Goal: Information Seeking & Learning: Learn about a topic

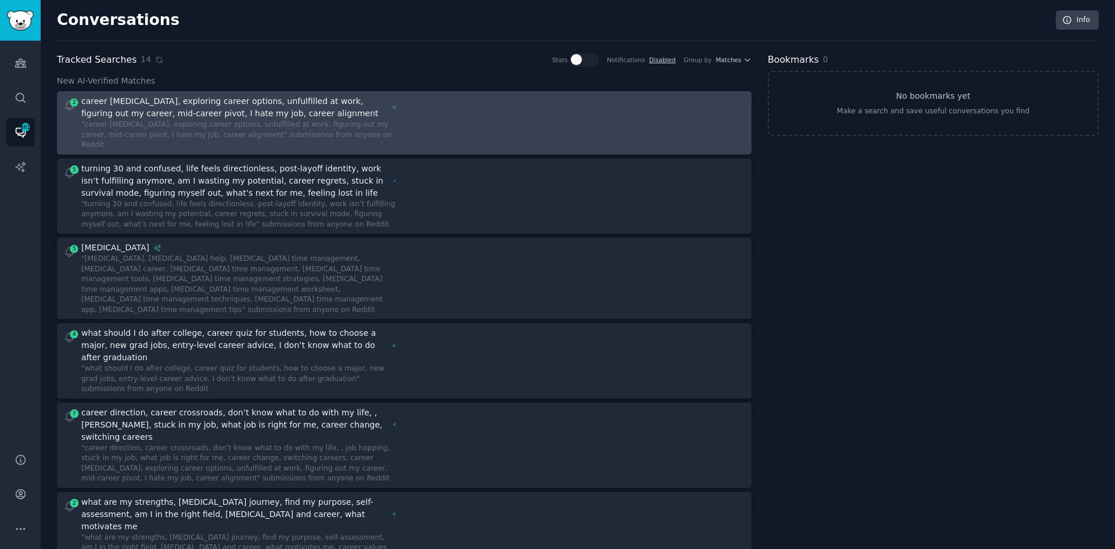
click at [410, 120] on div "2 career [MEDICAL_DATA], exploring career options, unfulfilled at work, figurin…" at bounding box center [404, 122] width 686 height 55
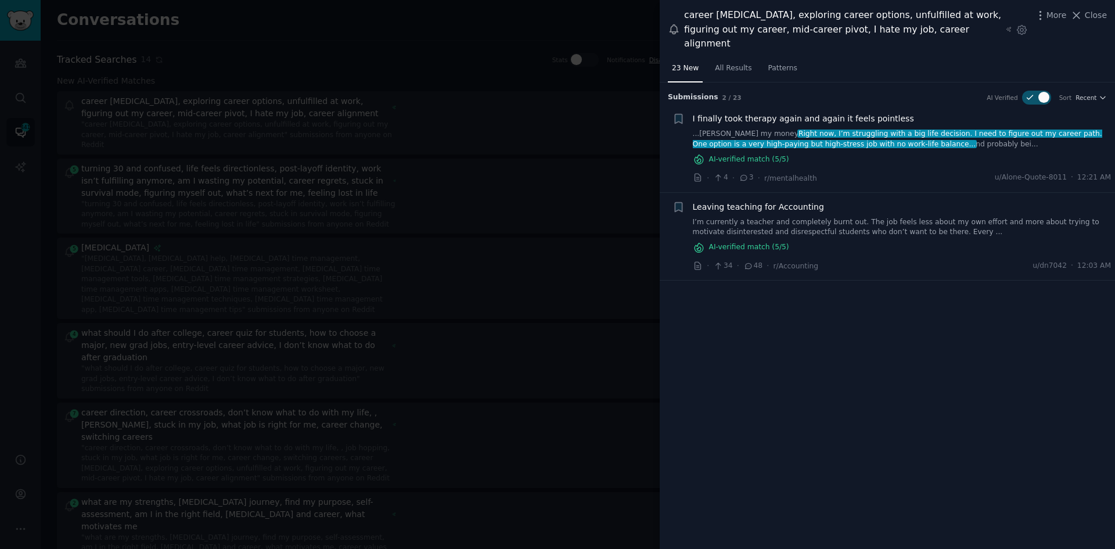
click at [900, 153] on div "AI-verified match ( 5 /5)" at bounding box center [902, 159] width 419 height 12
click at [875, 113] on span "I finally took therapy again and again it feels pointless" at bounding box center [803, 119] width 221 height 12
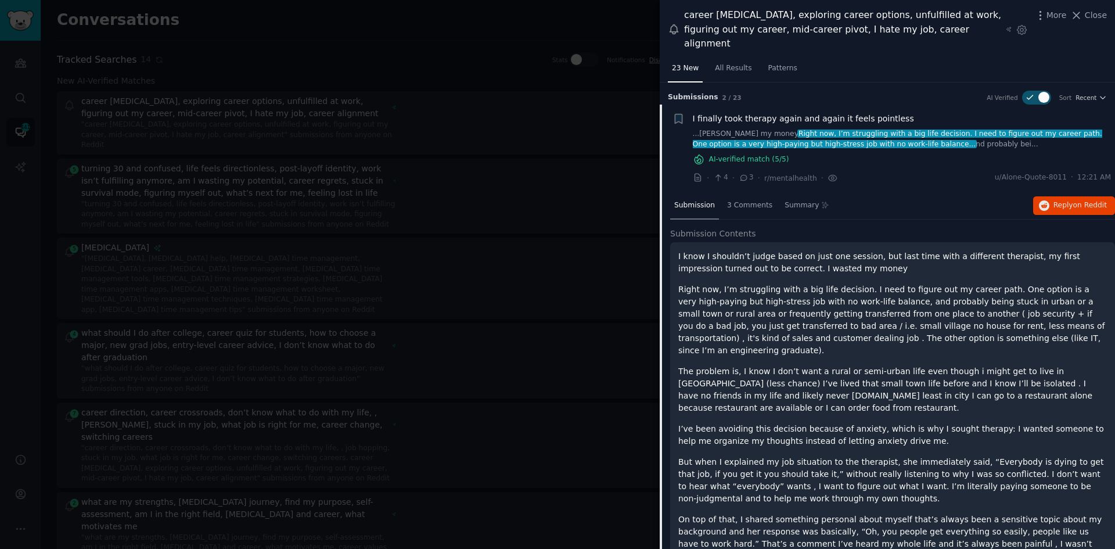
scroll to position [22, 0]
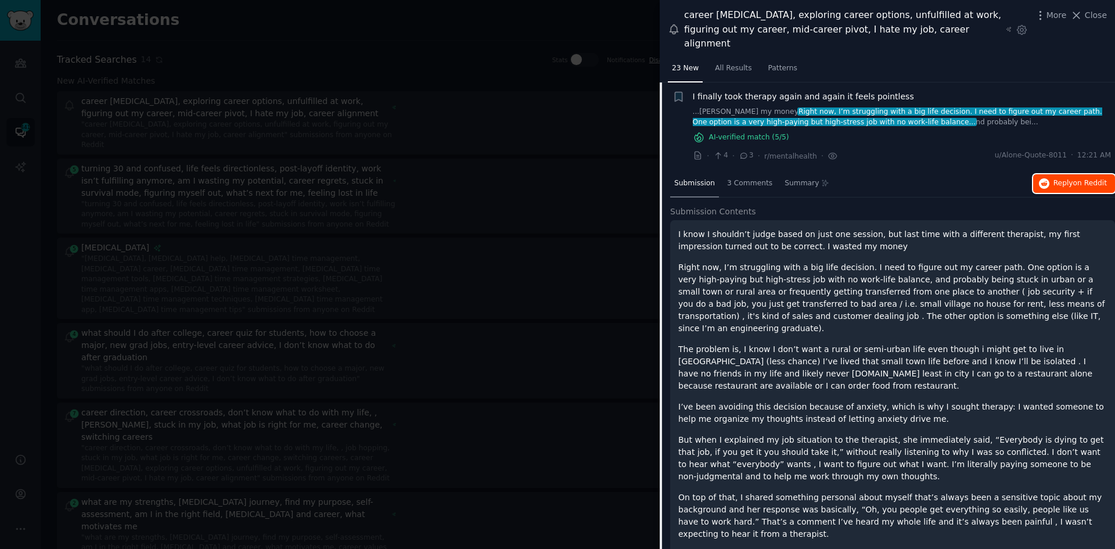
click at [1063, 178] on span "Reply on Reddit" at bounding box center [1080, 183] width 53 height 10
click at [769, 91] on span "I finally took therapy again and again it feels pointless" at bounding box center [803, 97] width 221 height 12
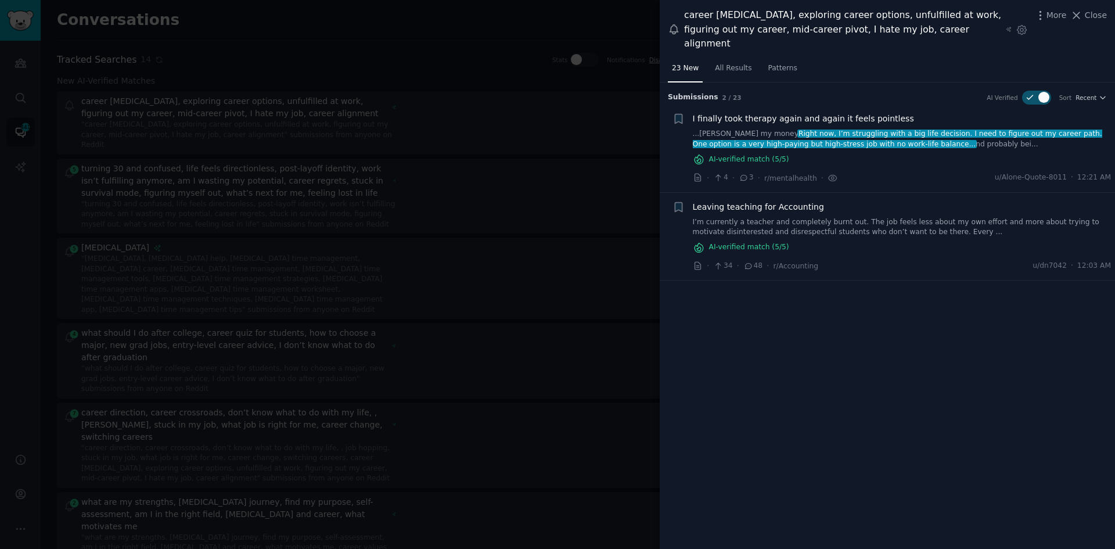
click at [840, 217] on link "I’m currently a teacher and completely burnt out. The job feels less about my o…" at bounding box center [902, 227] width 419 height 20
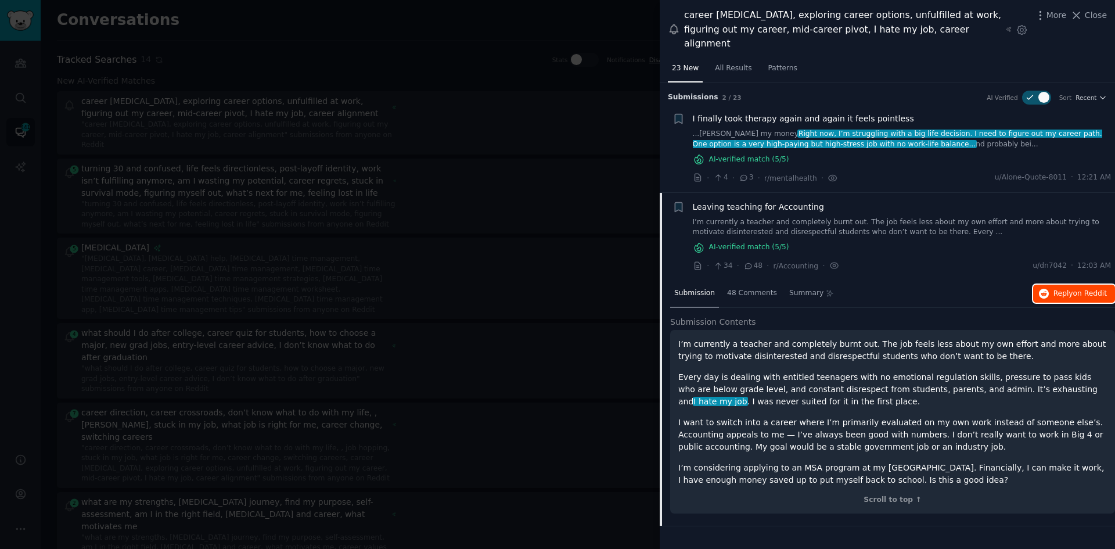
click at [1065, 289] on span "Reply on Reddit" at bounding box center [1080, 294] width 53 height 10
click at [799, 201] on span "Leaving teaching for Accounting" at bounding box center [758, 207] width 131 height 12
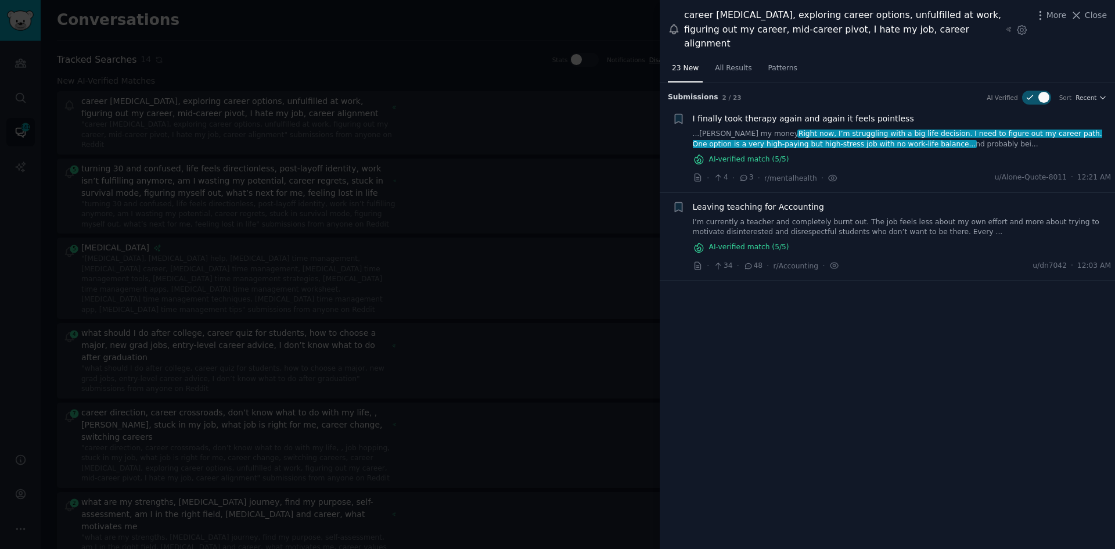
click at [445, 172] on div at bounding box center [557, 274] width 1115 height 549
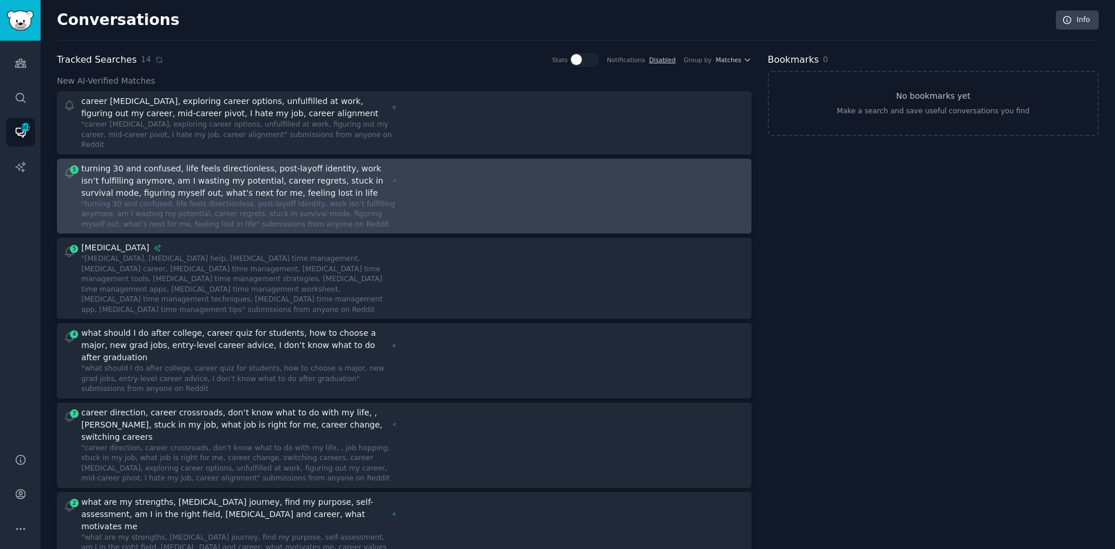
click at [389, 173] on div "Include: Life Transitions & Emotional Triggers career and job related Exclude: …" at bounding box center [238, 181] width 315 height 37
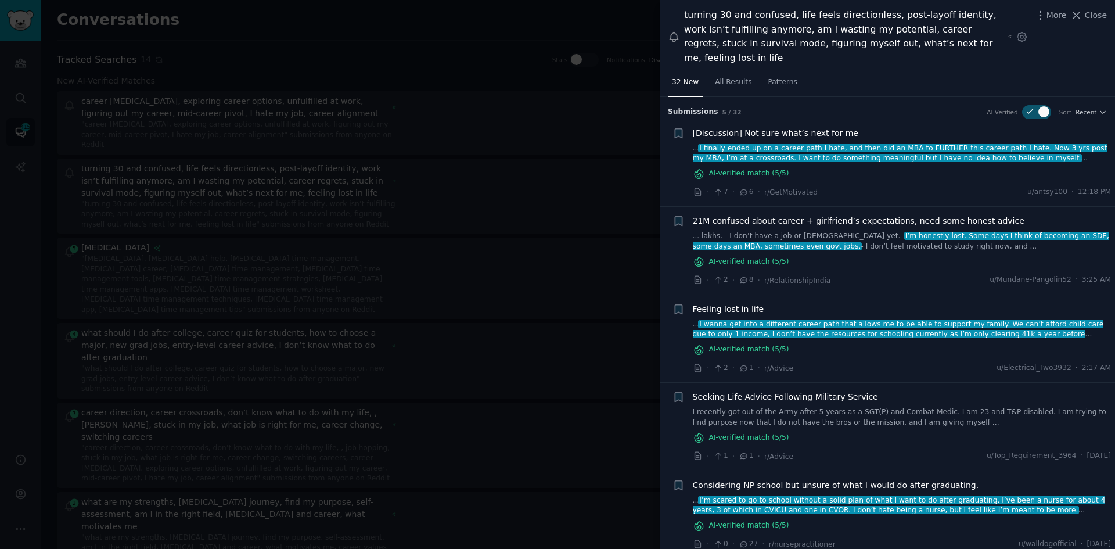
click at [810, 127] on span "[Discussion] Not sure what’s next for me" at bounding box center [776, 133] width 166 height 12
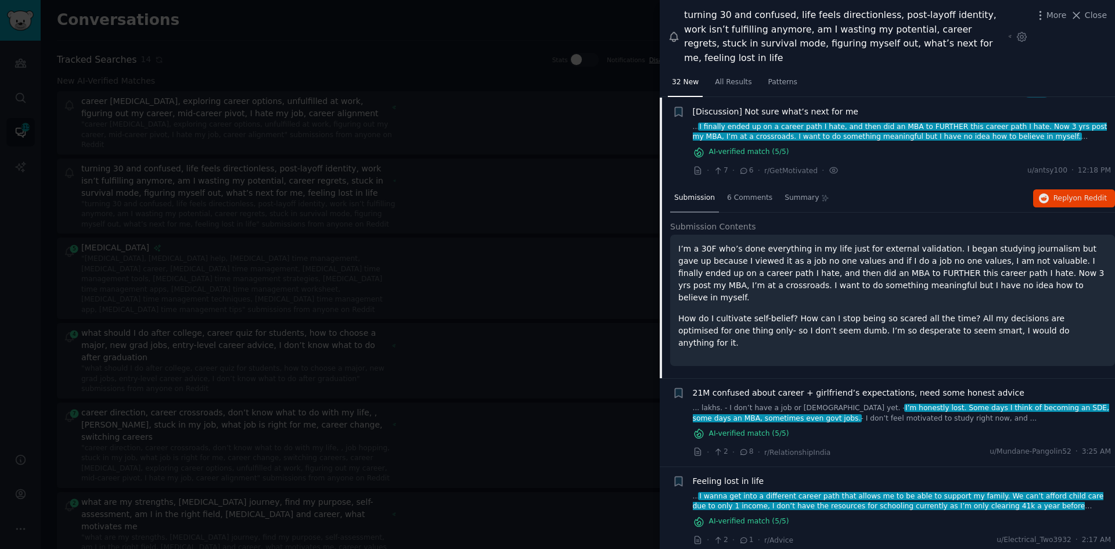
scroll to position [22, 0]
click at [1081, 193] on span "on Reddit" at bounding box center [1090, 197] width 34 height 8
